Goal: Information Seeking & Learning: Find specific fact

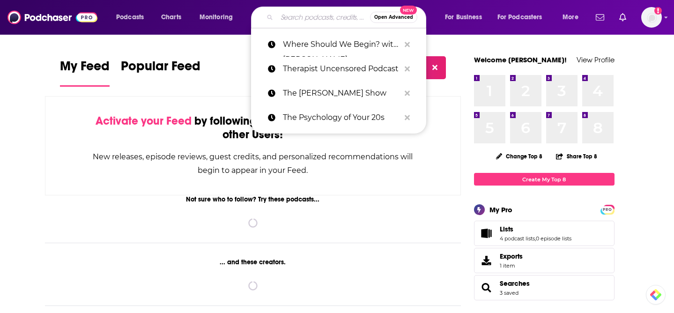
click at [296, 23] on input "Search podcasts, credits, & more..." at bounding box center [323, 17] width 93 height 15
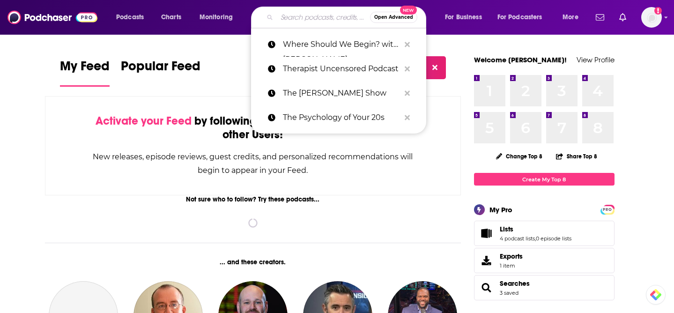
paste input "TechCrunch Equity and Azheem Azhar Exponential View"
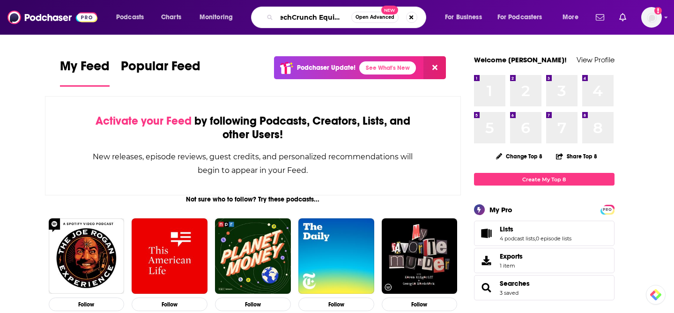
scroll to position [0, 4]
drag, startPoint x: 346, startPoint y: 18, endPoint x: 341, endPoint y: 19, distance: 5.2
click at [341, 19] on input "TechCrunch Equity and Azheem Azhar Exponential View" at bounding box center [314, 17] width 74 height 15
type input "TechCrunch Equity"
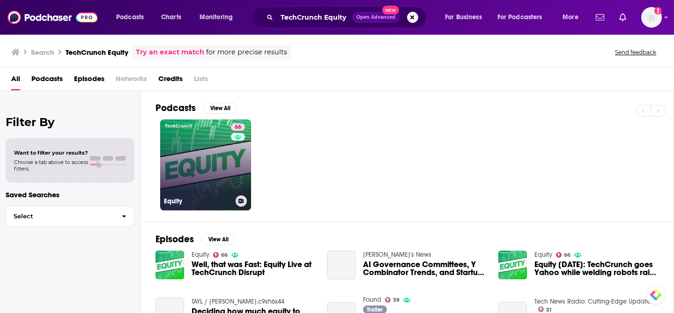
click at [193, 178] on link "66 Equity" at bounding box center [205, 164] width 91 height 91
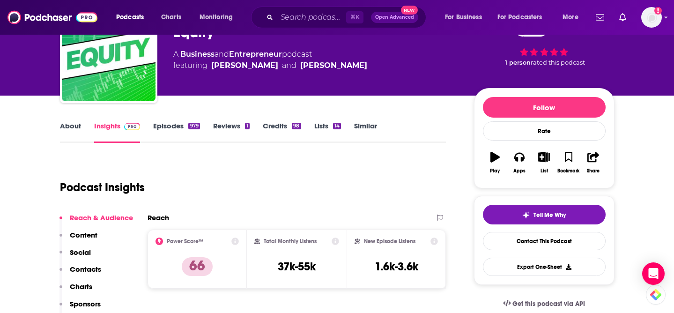
scroll to position [71, 0]
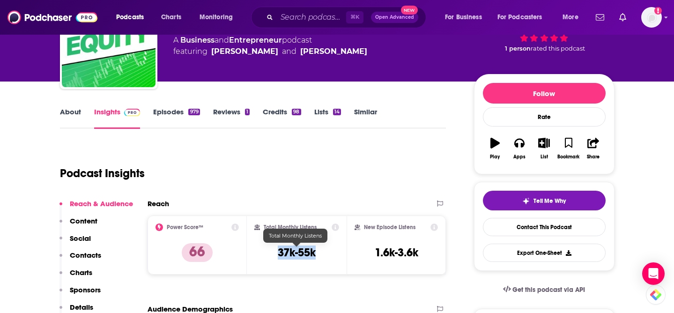
drag, startPoint x: 327, startPoint y: 250, endPoint x: 263, endPoint y: 250, distance: 64.1
click at [263, 250] on div "Total Monthly Listens 37k-55k" at bounding box center [296, 244] width 85 height 43
copy h3 "37k-55k"
click at [299, 18] on input "Search podcasts, credits, & more..." at bounding box center [311, 17] width 69 height 15
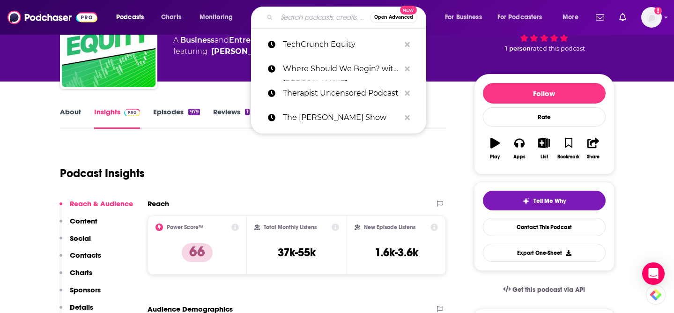
paste input "Azheem Azhar Exponential View"
type input "Azheem Azhar Exponential View"
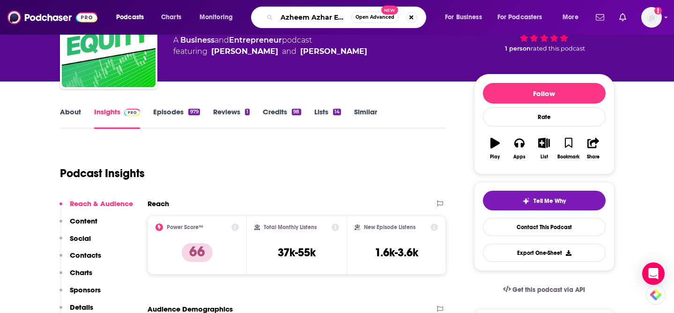
scroll to position [0, 46]
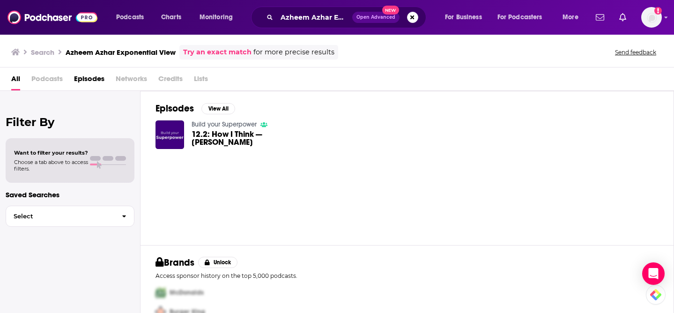
click at [331, 7] on div "[PERSON_NAME] Exponential View Open Advanced New" at bounding box center [338, 18] width 175 height 22
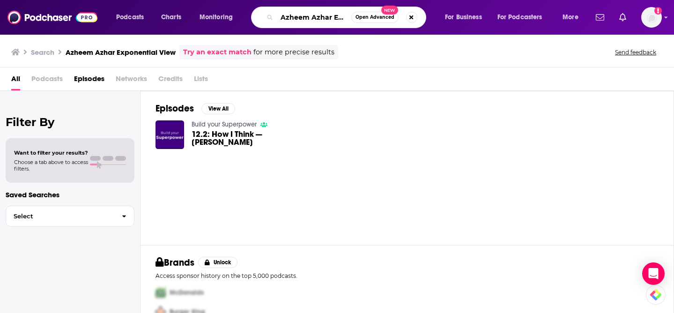
drag, startPoint x: 332, startPoint y: 16, endPoint x: 256, endPoint y: 16, distance: 76.8
click at [256, 16] on div "[PERSON_NAME] Exponential View Open Advanced New" at bounding box center [338, 18] width 175 height 22
type input "Exponential View"
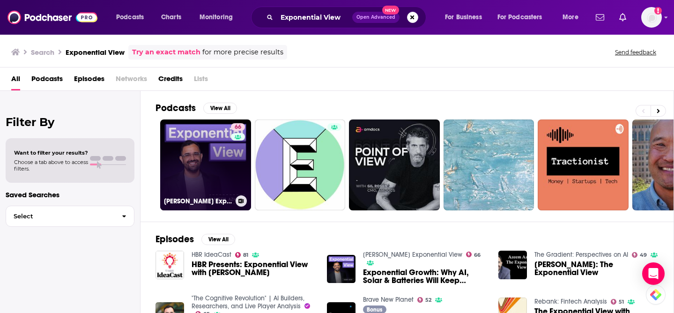
click at [214, 169] on link "66 [PERSON_NAME] Exponential View" at bounding box center [205, 164] width 91 height 91
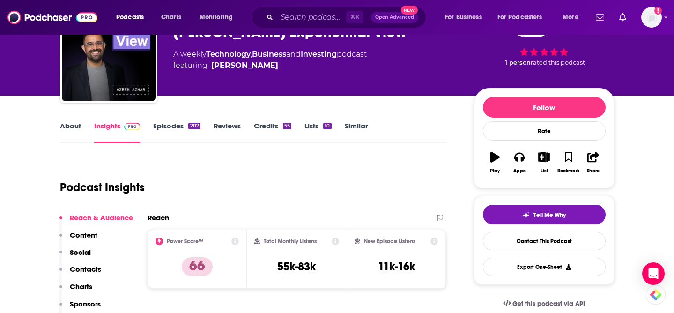
scroll to position [71, 0]
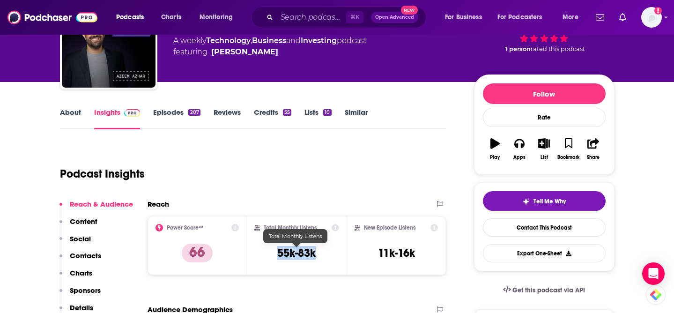
drag, startPoint x: 325, startPoint y: 256, endPoint x: 267, endPoint y: 256, distance: 58.5
click at [267, 256] on div "Total Monthly Listens 55k-83k" at bounding box center [296, 245] width 85 height 43
copy h3 "55k-83k"
